Goal: Task Accomplishment & Management: Manage account settings

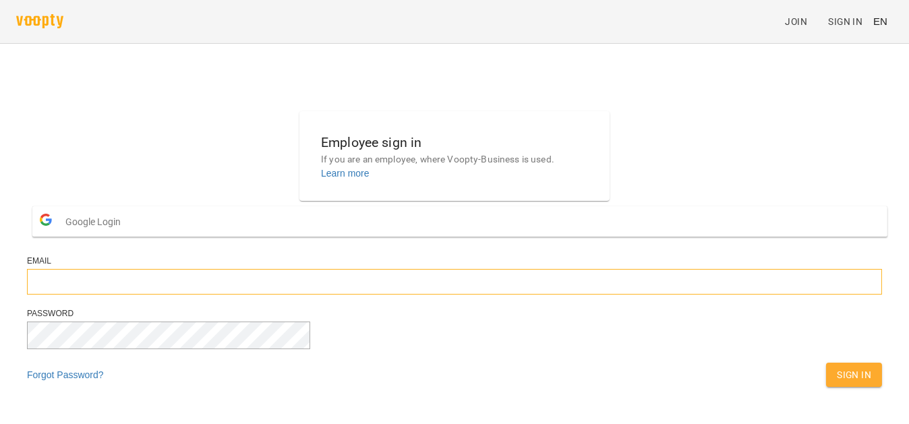
type input "**********"
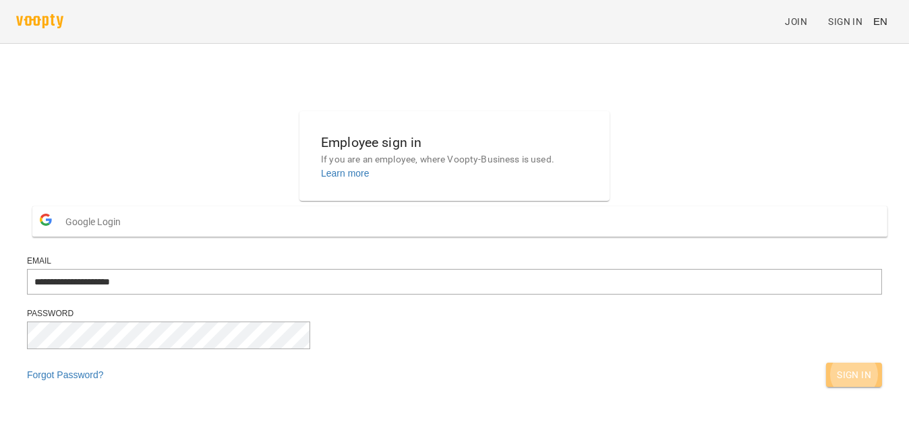
click at [836, 383] on span "Sign In" at bounding box center [853, 375] width 34 height 16
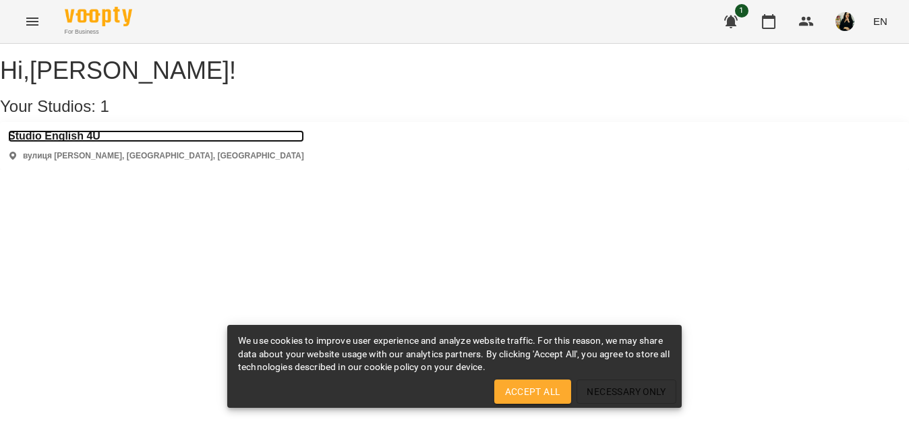
click at [102, 142] on h3 "Studio English 4U" at bounding box center [156, 136] width 296 height 12
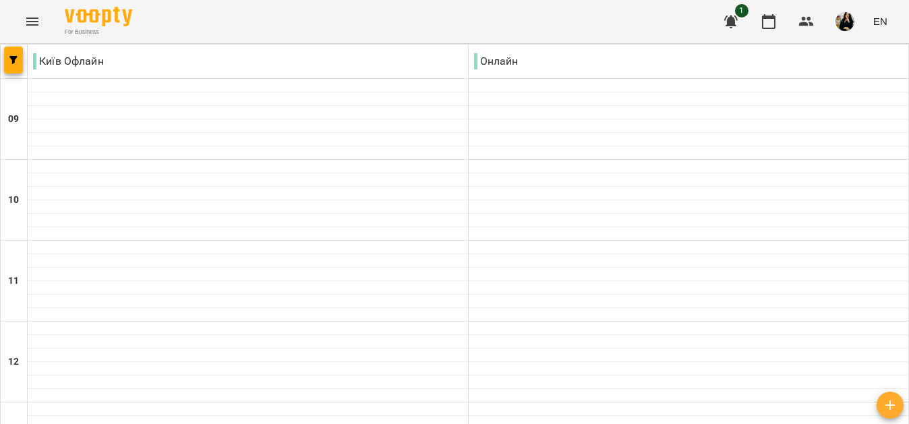
scroll to position [607, 0]
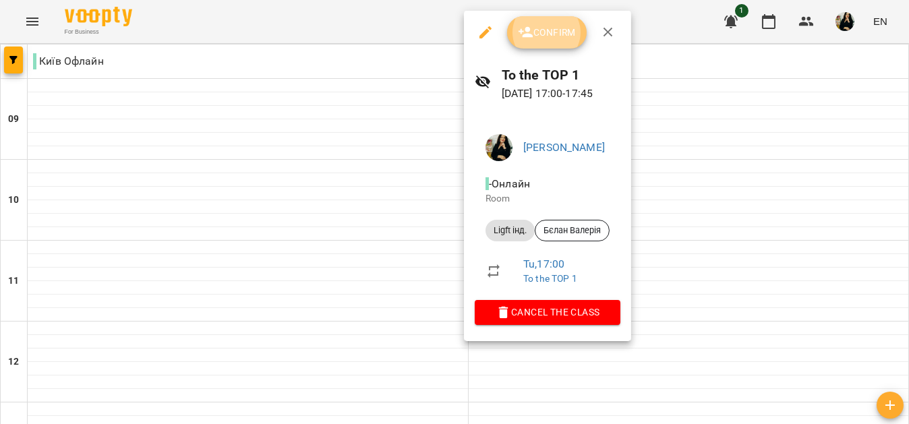
click at [543, 44] on button "Confirm" at bounding box center [547, 32] width 80 height 32
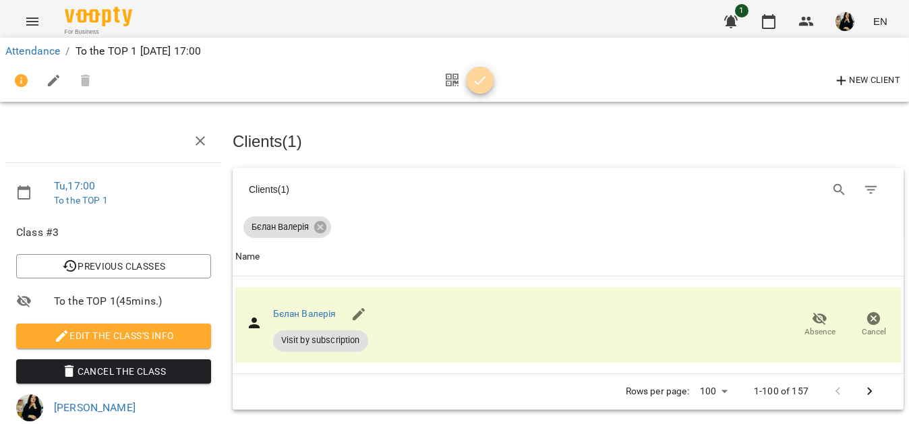
click at [485, 77] on icon "button" at bounding box center [479, 80] width 11 height 9
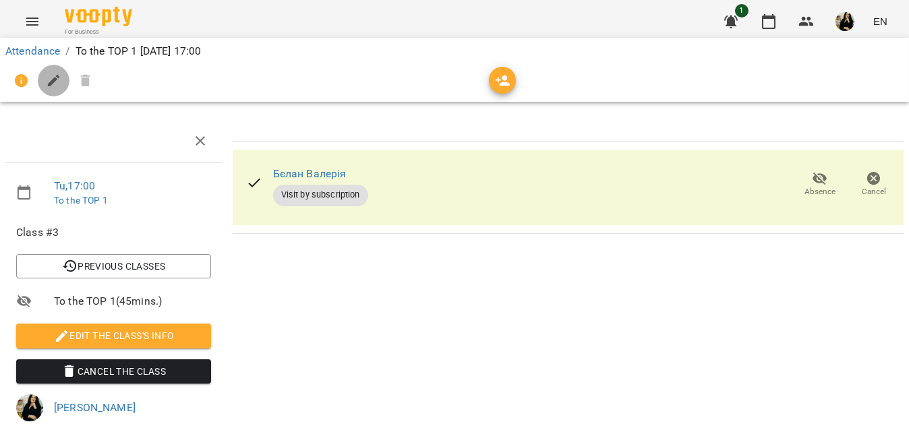
click at [54, 85] on icon "button" at bounding box center [54, 81] width 16 height 16
select select "**********"
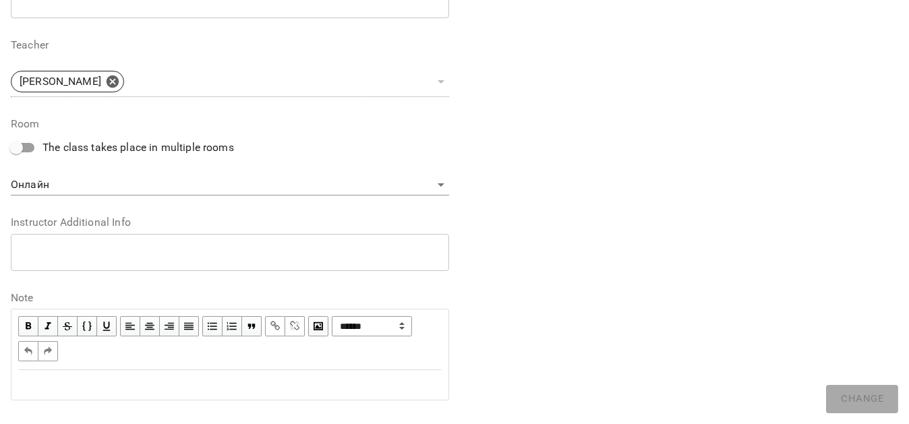
scroll to position [411, 0]
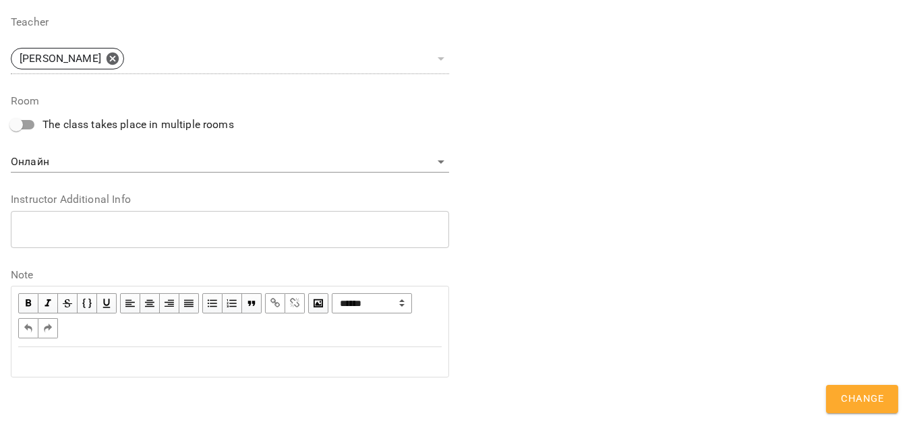
click at [75, 355] on div "Edit text" at bounding box center [229, 362] width 423 height 16
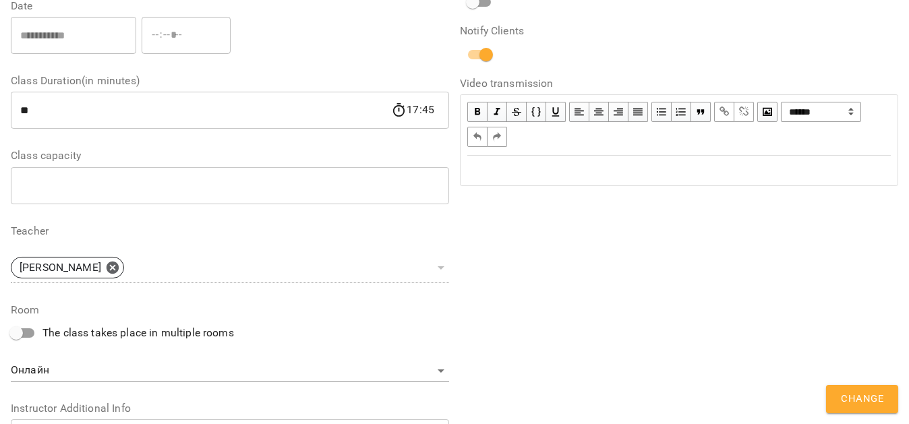
scroll to position [259, 0]
click at [861, 408] on button "Change" at bounding box center [862, 399] width 72 height 28
